Goal: Transaction & Acquisition: Purchase product/service

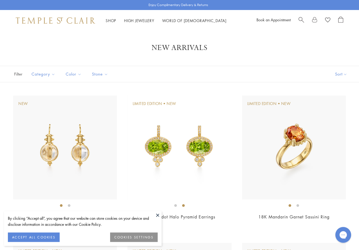
scroll to position [1, 0]
click at [282, 164] on img at bounding box center [294, 147] width 104 height 104
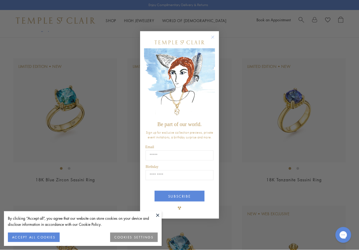
click at [212, 40] on circle "Close dialog" at bounding box center [213, 37] width 6 height 6
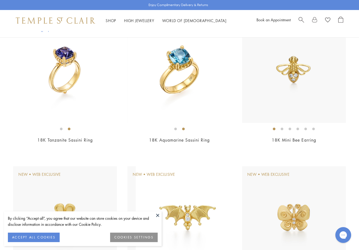
scroll to position [372, 0]
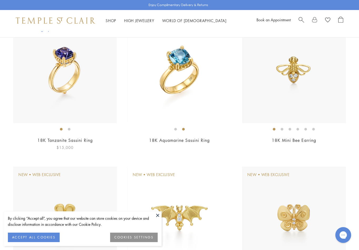
click at [55, 121] on img at bounding box center [65, 71] width 104 height 104
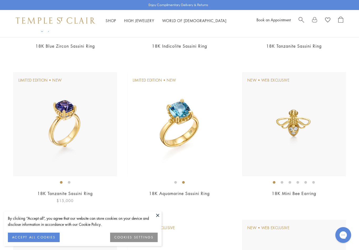
scroll to position [283, 0]
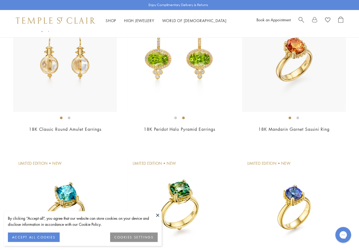
click at [160, 215] on button at bounding box center [158, 215] width 8 height 8
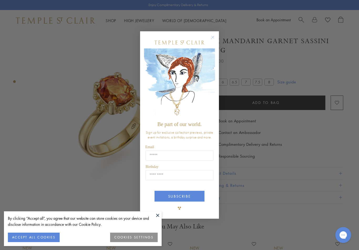
click at [158, 213] on button at bounding box center [158, 215] width 8 height 8
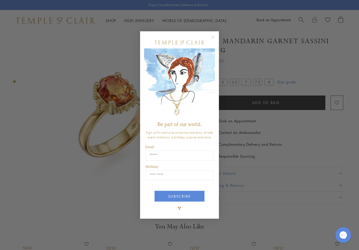
click at [212, 35] on circle "Close dialog" at bounding box center [213, 37] width 6 height 6
